Goal: Check status

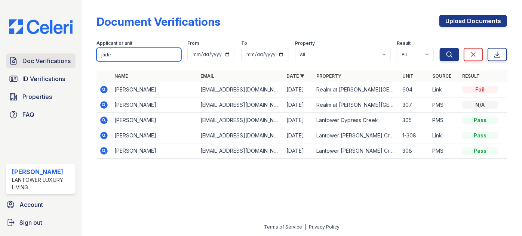
drag, startPoint x: 121, startPoint y: 54, endPoint x: 75, endPoint y: 53, distance: 46.0
click at [76, 53] on div "Doc Verifications ID Verifications Properties FAQ Paola Materan Orozco Lantower…" at bounding box center [261, 118] width 522 height 236
type input "na"
click at [439, 48] on button "Search" at bounding box center [448, 54] width 19 height 13
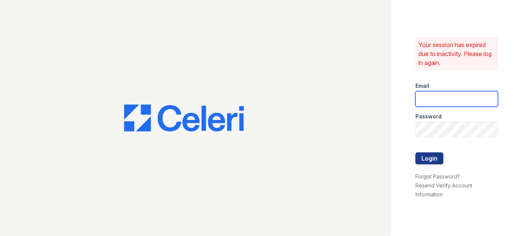
type input "pmateranorozco@lantowerliving.com"
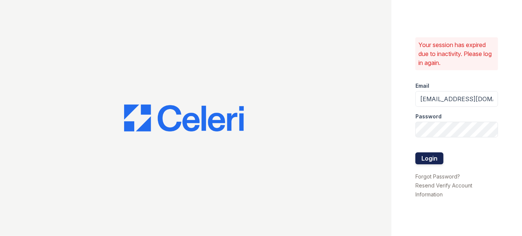
click at [430, 158] on button "Login" at bounding box center [429, 158] width 28 height 12
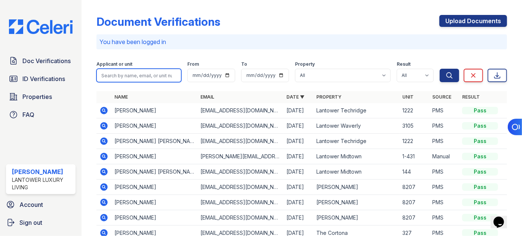
drag, startPoint x: 130, startPoint y: 83, endPoint x: 127, endPoint y: 76, distance: 7.7
click at [127, 76] on form "Applicant or unit From To Property All Lantower [PERSON_NAME] [GEOGRAPHIC_DATA]…" at bounding box center [301, 70] width 410 height 30
click at [125, 75] on input "search" at bounding box center [138, 75] width 85 height 13
type input "[PERSON_NAME]"
click at [439, 69] on button "Search" at bounding box center [448, 75] width 19 height 13
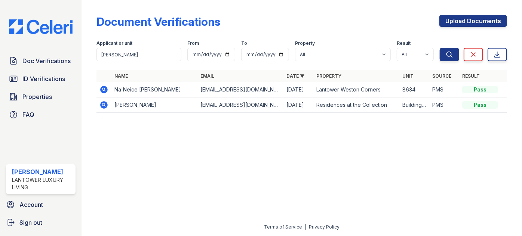
click at [100, 87] on icon at bounding box center [103, 89] width 9 height 9
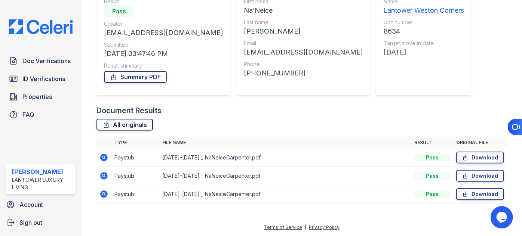
click at [132, 124] on link "All originals" at bounding box center [124, 125] width 56 height 12
